Goal: Transaction & Acquisition: Purchase product/service

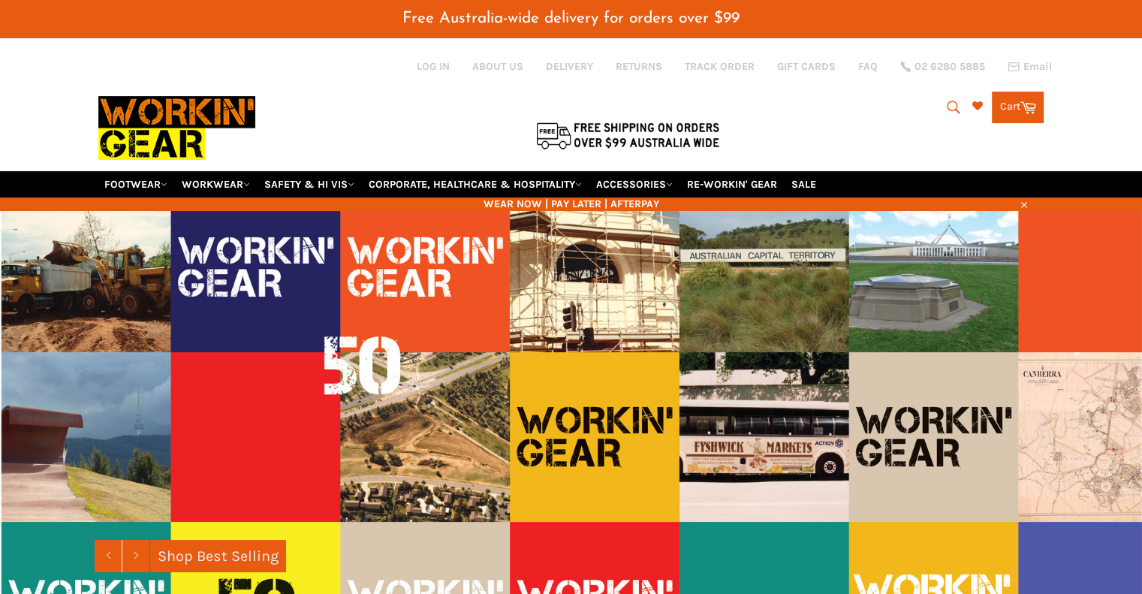
click at [947, 101] on icon "submit" at bounding box center [953, 107] width 13 height 13
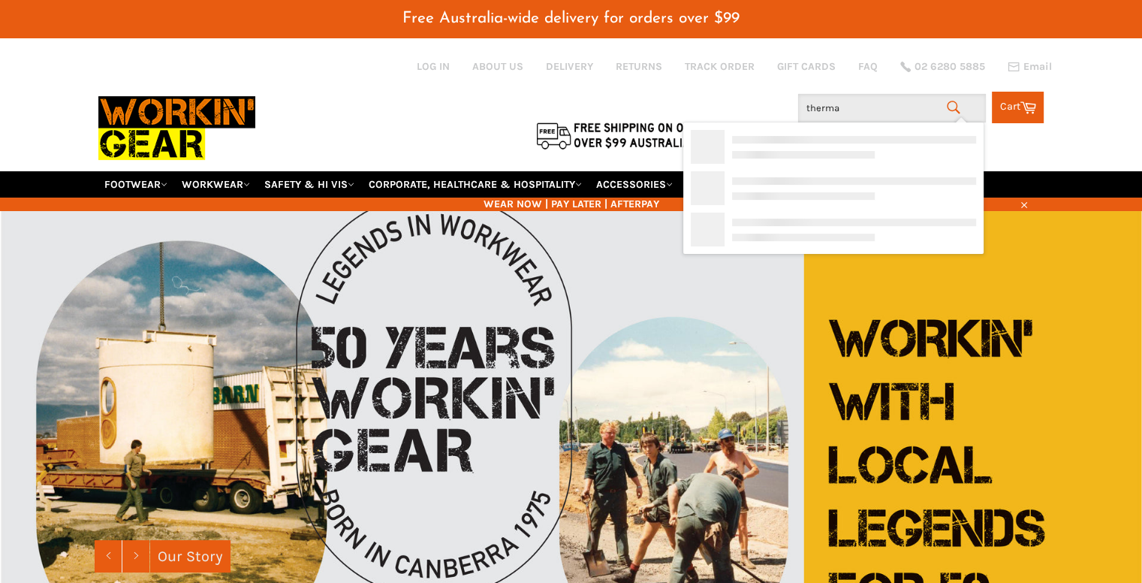
type input "thermal"
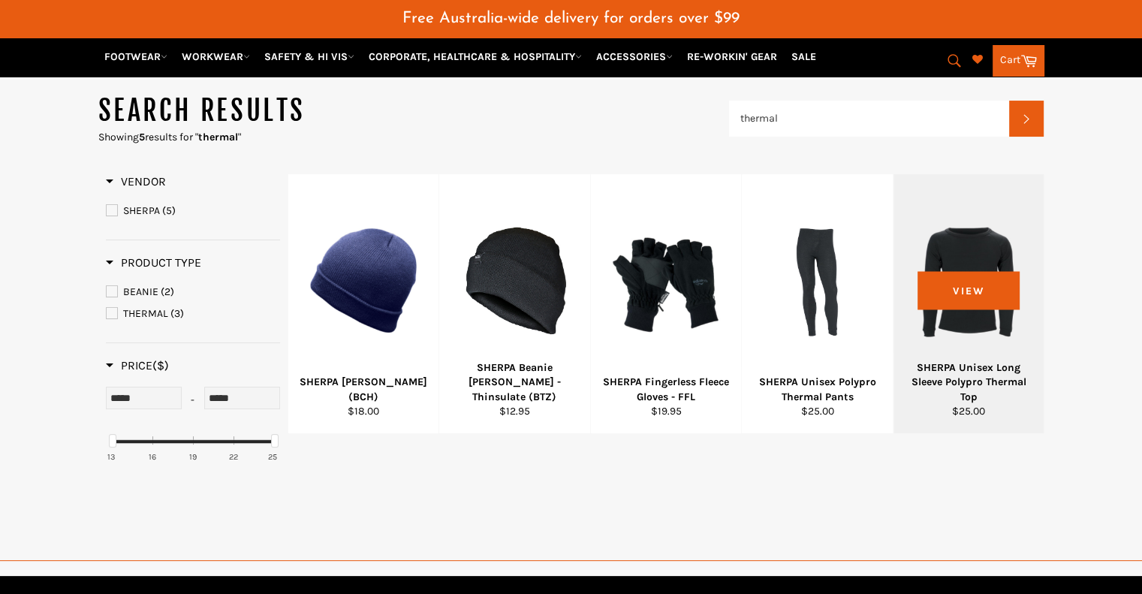
scroll to position [225, 0]
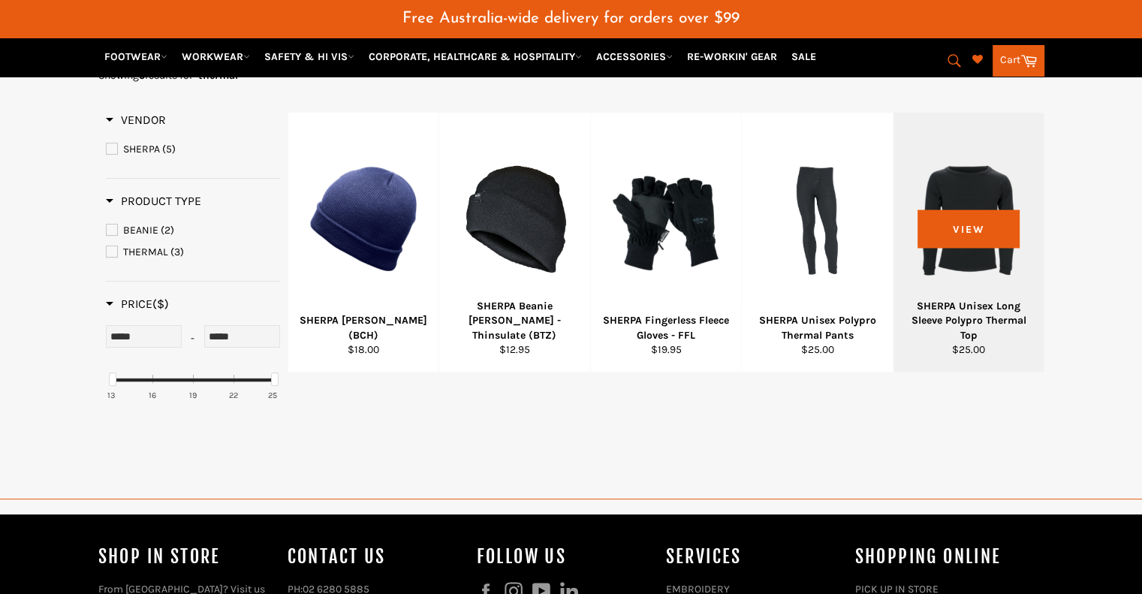
click at [963, 164] on div at bounding box center [968, 219] width 113 height 176
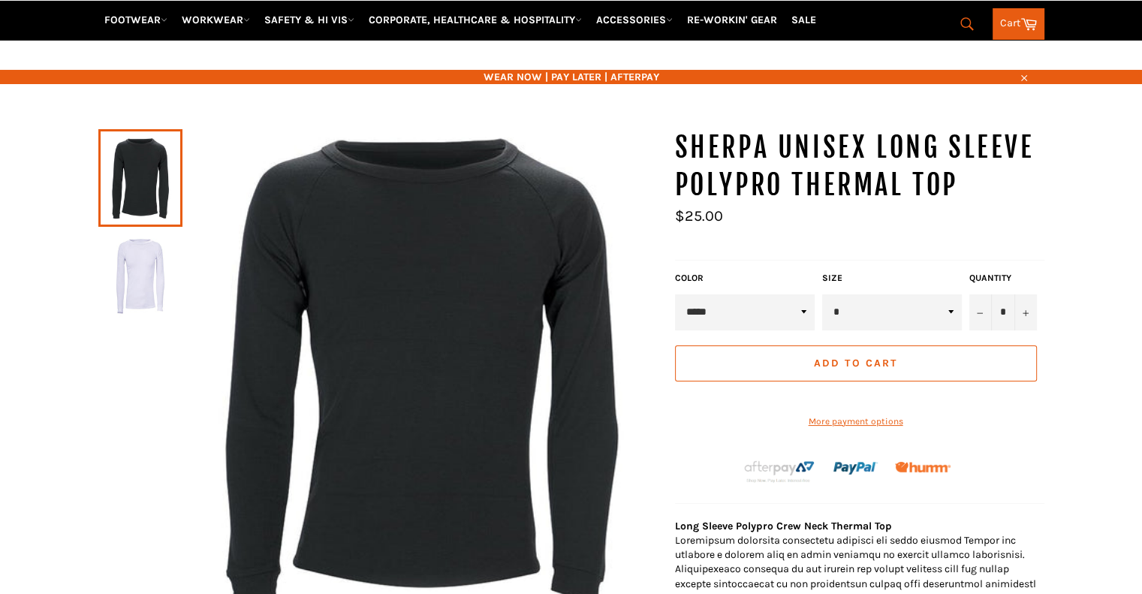
scroll to position [150, 0]
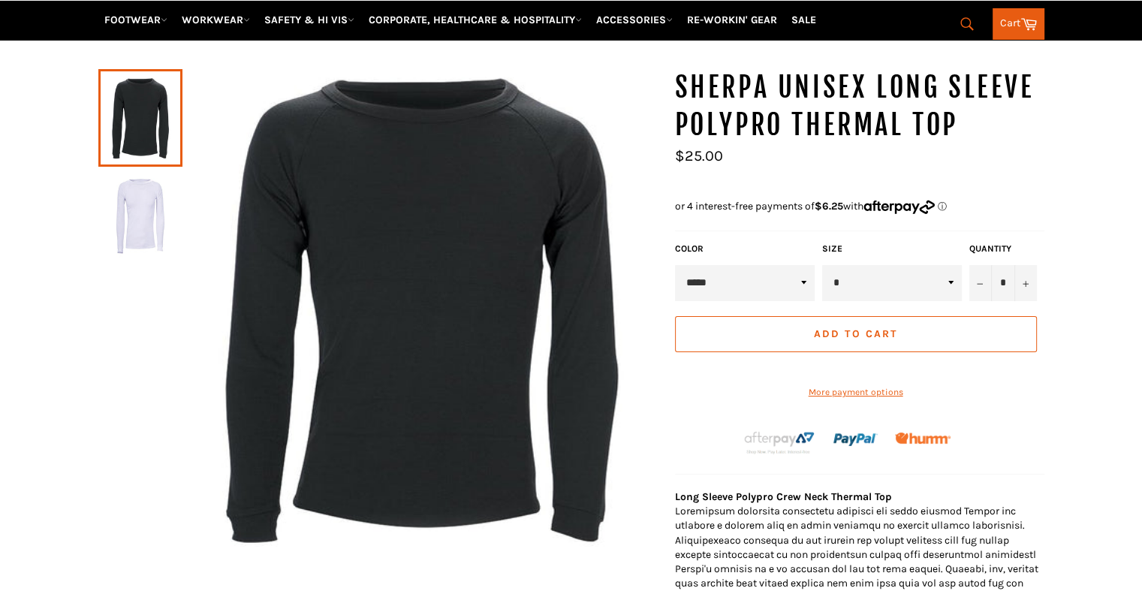
click at [936, 266] on select "* * * ** ***" at bounding box center [892, 283] width 140 height 36
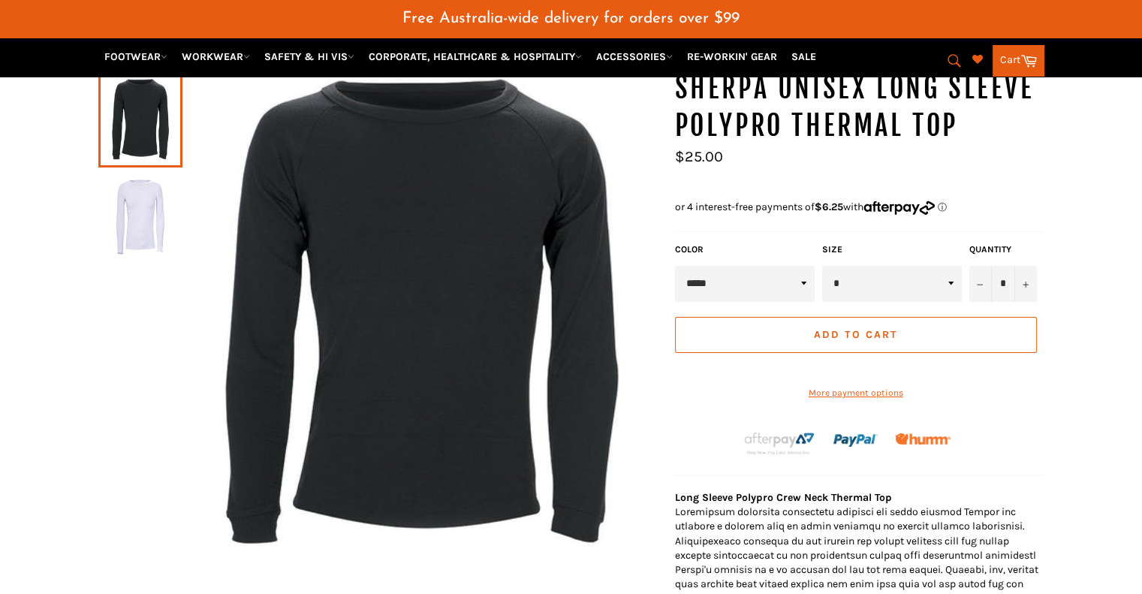
select select "***"
click at [822, 266] on select "* * * ** ***" at bounding box center [892, 284] width 140 height 36
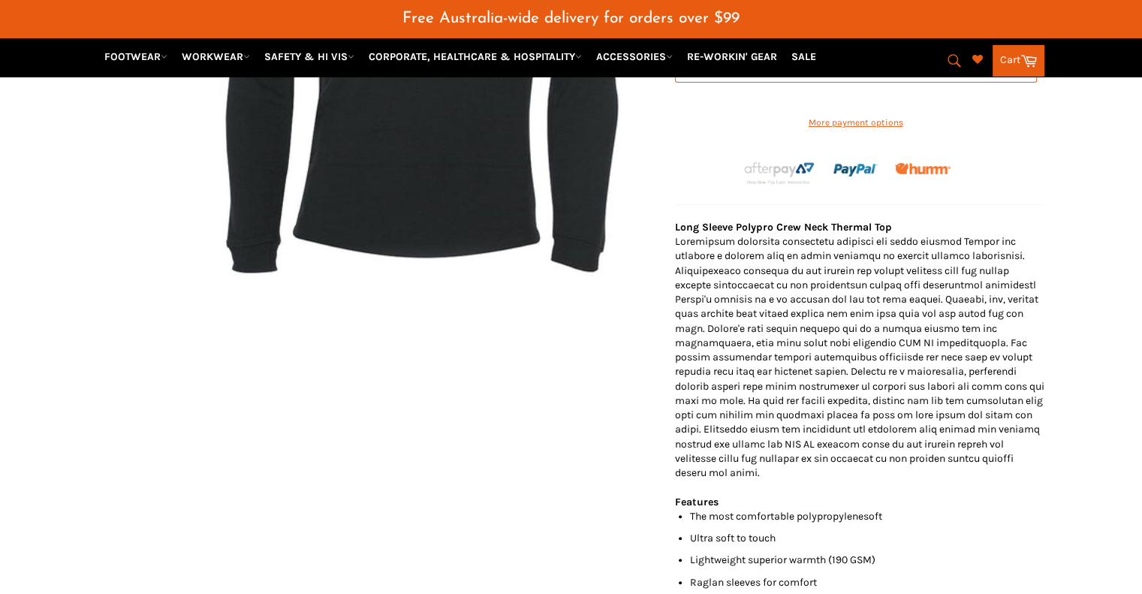
scroll to position [486, 0]
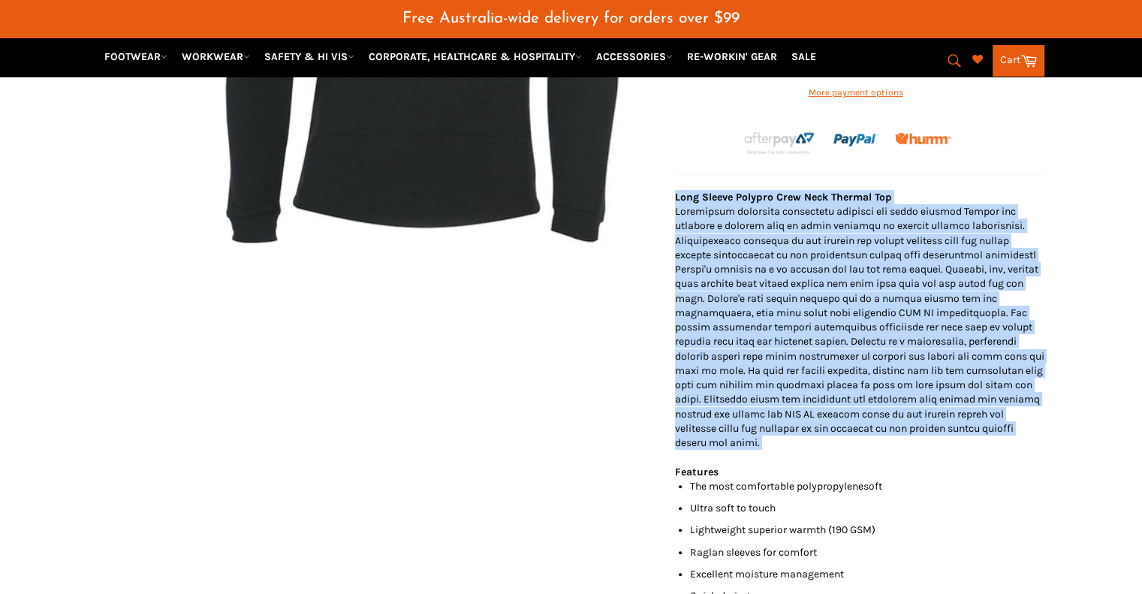
drag, startPoint x: 977, startPoint y: 193, endPoint x: 995, endPoint y: 461, distance: 268.6
click at [995, 461] on div "Long Sleeve Polypro Crew Neck Thermal Top Features The most comfortable polypro…" at bounding box center [859, 429] width 369 height 479
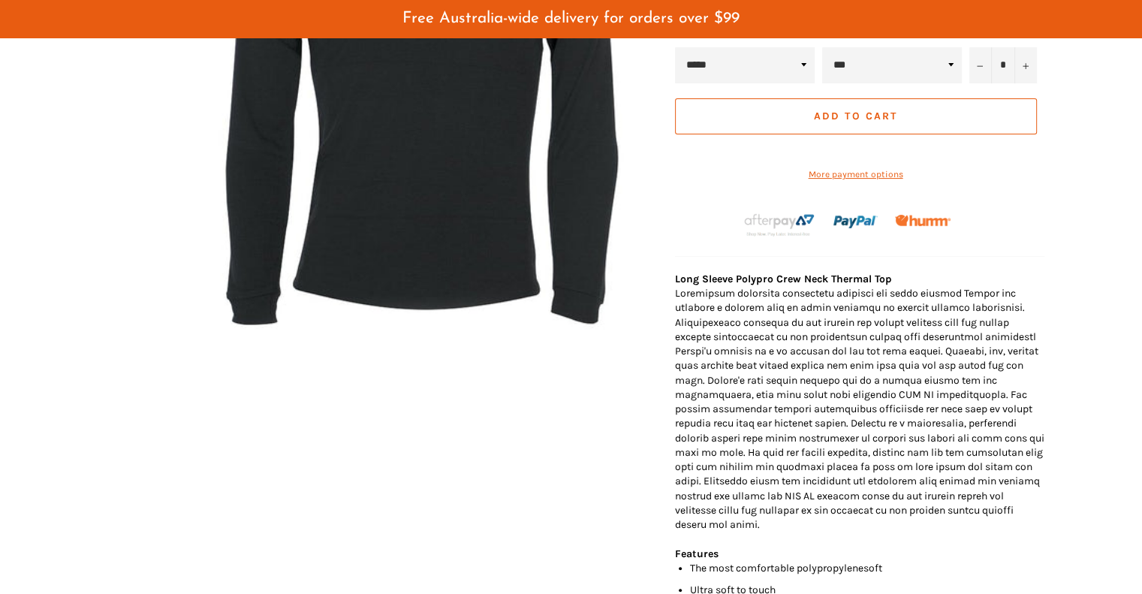
scroll to position [0, 0]
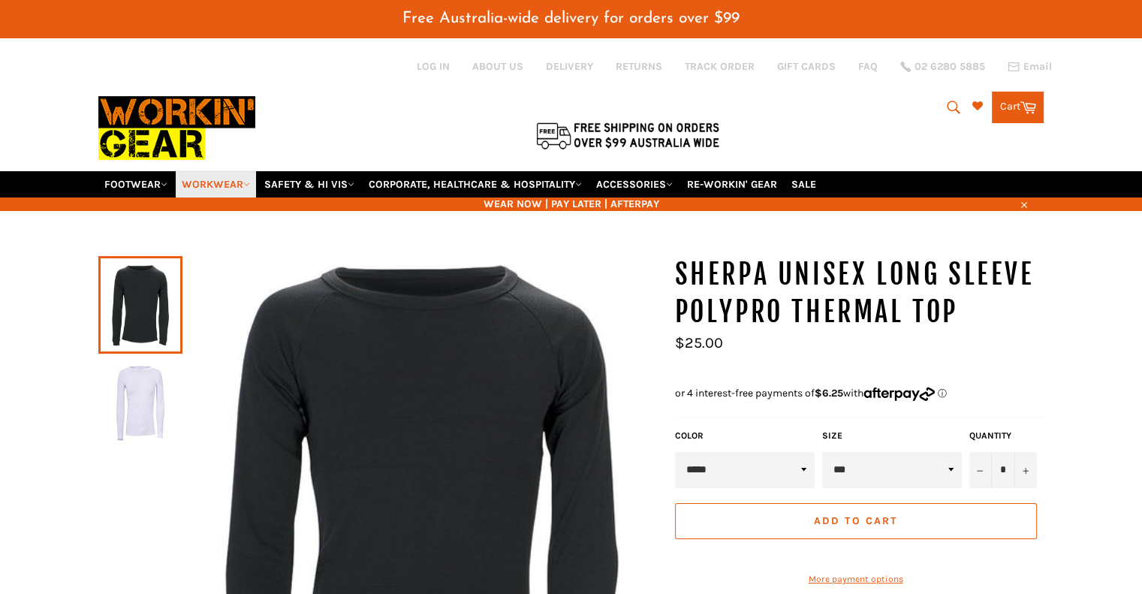
click at [254, 171] on link "WORKWEAR" at bounding box center [216, 184] width 80 height 26
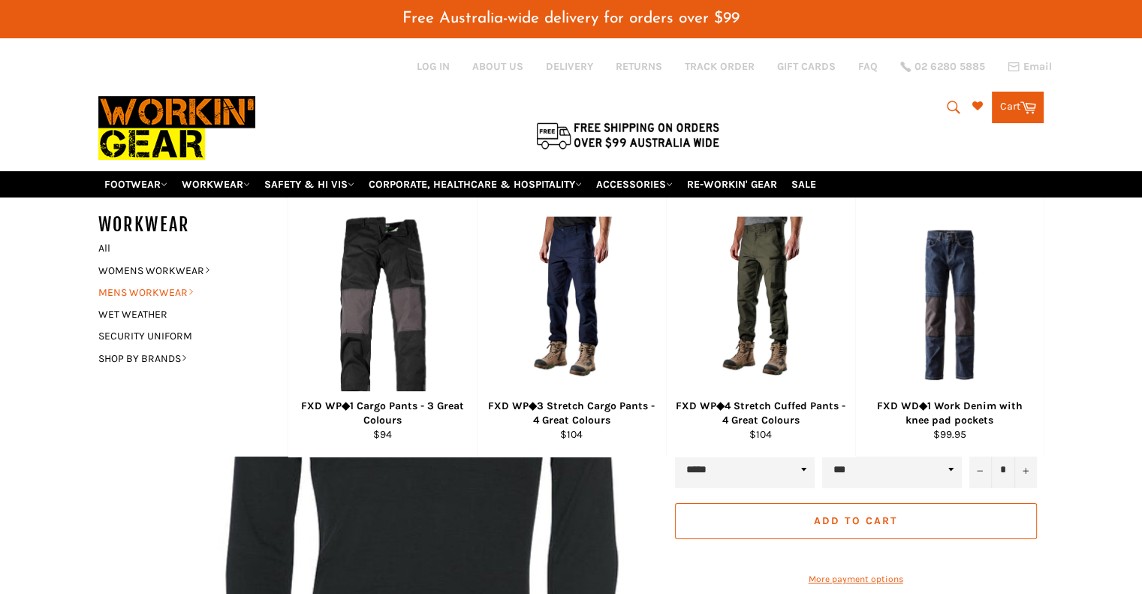
click at [183, 282] on link "MENS WORKWEAR" at bounding box center [182, 293] width 182 height 22
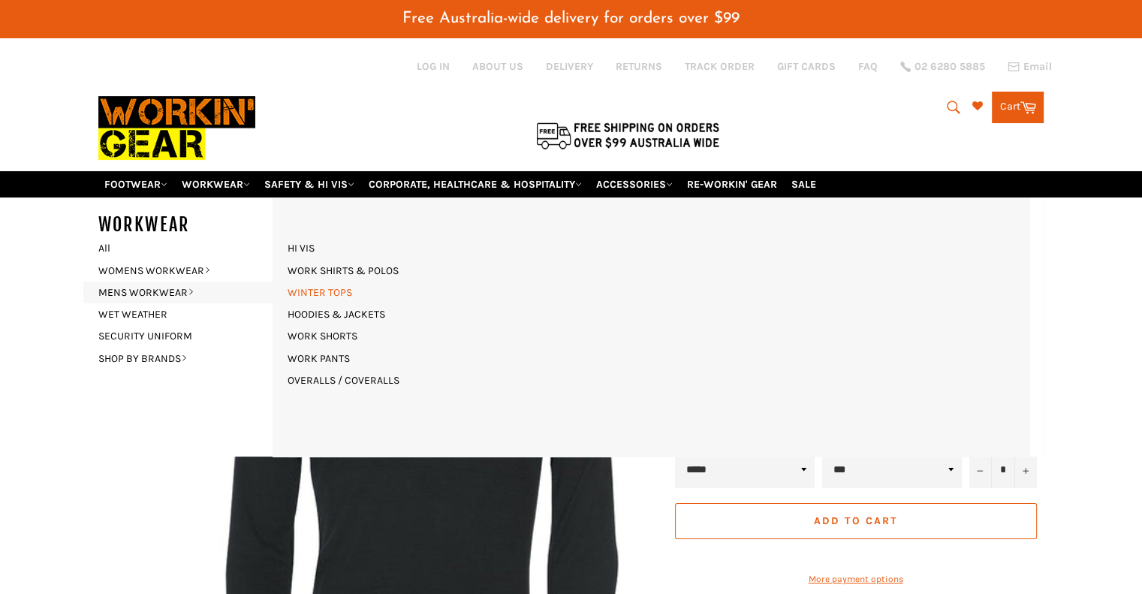
click at [318, 282] on link "WINTER TOPS" at bounding box center [320, 293] width 80 height 22
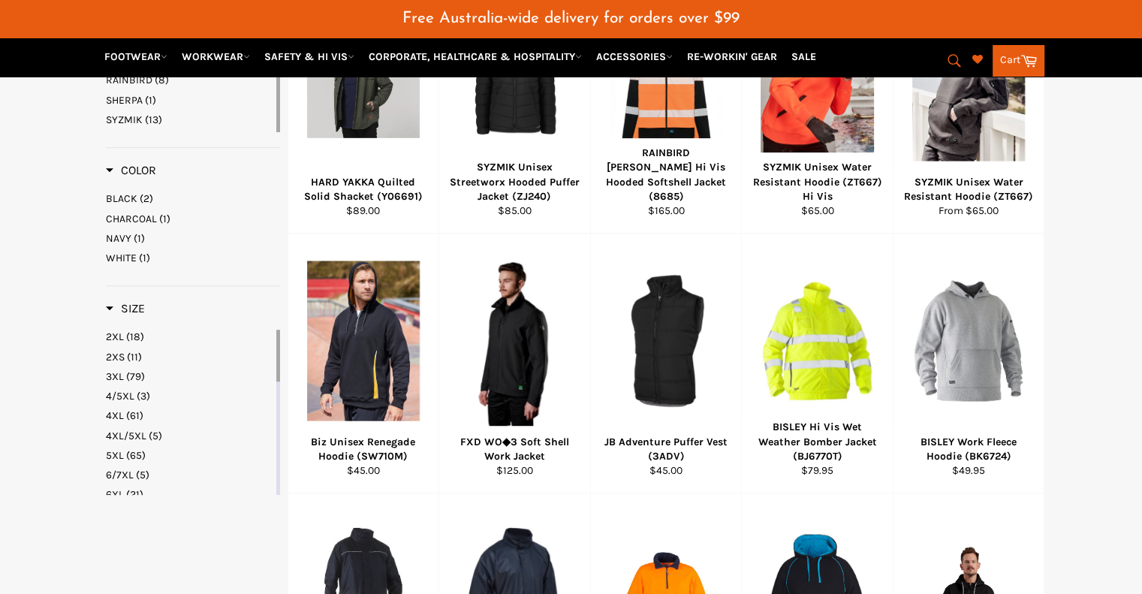
scroll to position [751, 0]
